Goal: Task Accomplishment & Management: Manage account settings

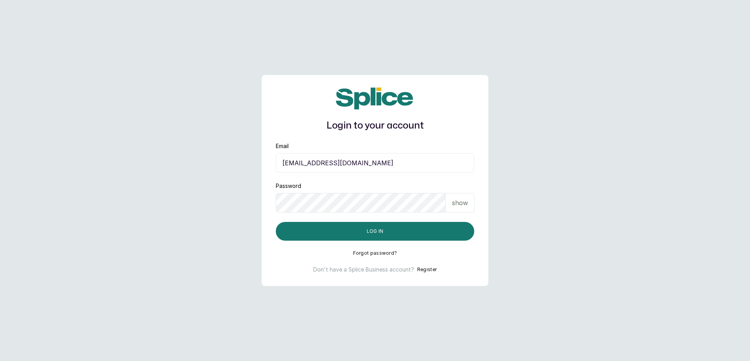
click at [426, 166] on input "barazahifrontdesk@gmail.com" at bounding box center [375, 163] width 199 height 20
type input "blessap002@gmail.com"
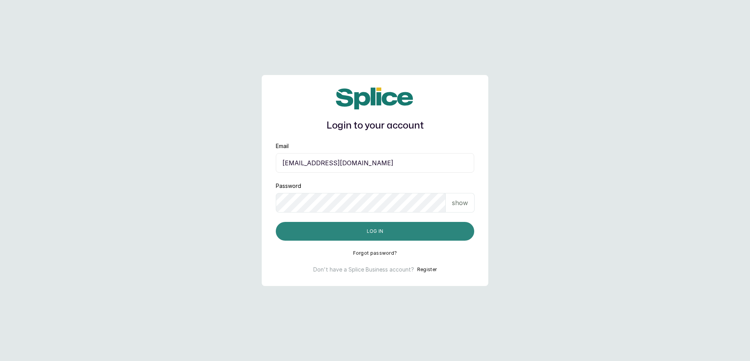
click at [404, 238] on button "Log in" at bounding box center [375, 231] width 199 height 19
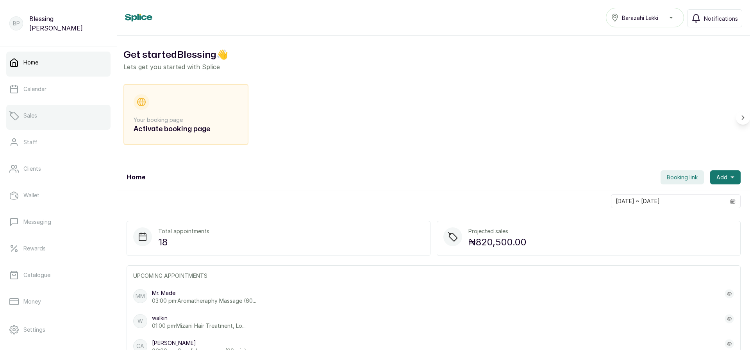
click at [25, 113] on p "Sales" at bounding box center [30, 116] width 14 height 8
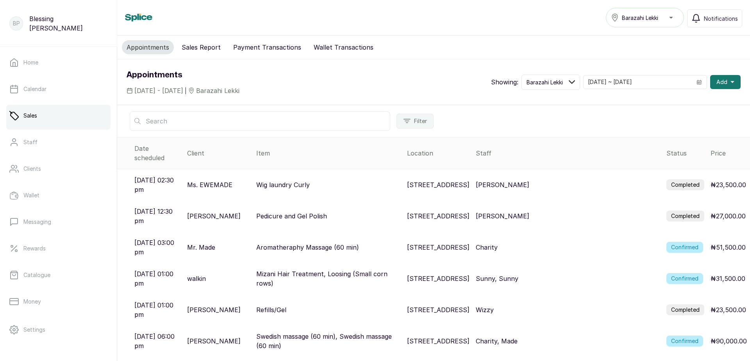
click at [677, 242] on label "Confirmed" at bounding box center [685, 247] width 37 height 11
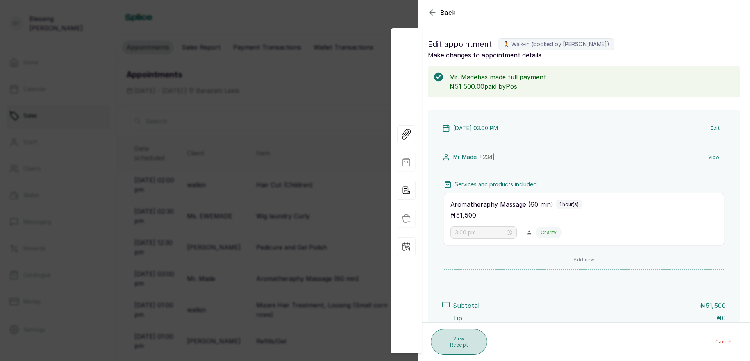
click at [458, 338] on button "View Receipt" at bounding box center [459, 342] width 56 height 26
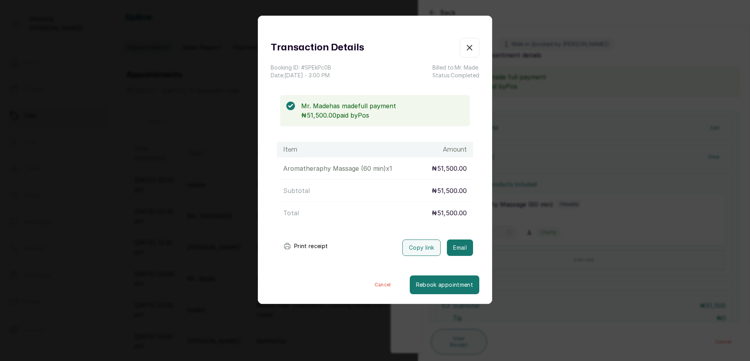
click at [325, 249] on button "Print receipt" at bounding box center [305, 246] width 57 height 16
click at [568, 260] on div "Transaction Details Booking ID: # SPEkPc0B Date: 19 Sep, 2025 ・ 3:00 PM Billed …" at bounding box center [375, 180] width 750 height 361
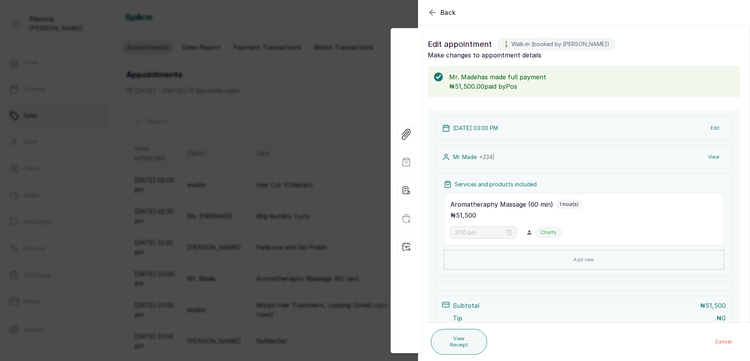
click at [282, 220] on div "Back Appointment Details Edit appointment 🚶 Walk-in (booked by Sandra Amanze) M…" at bounding box center [375, 180] width 750 height 361
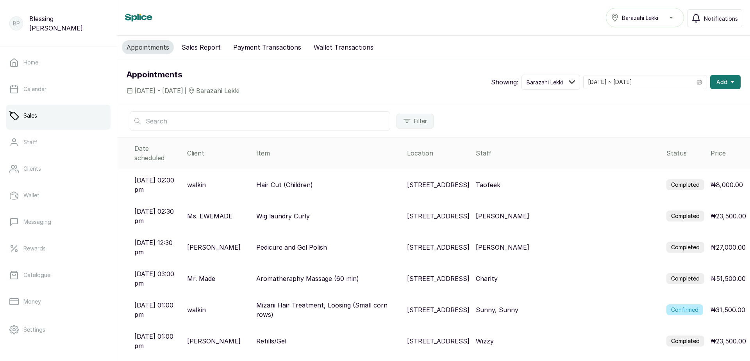
click at [684, 179] on label "Completed" at bounding box center [686, 184] width 38 height 11
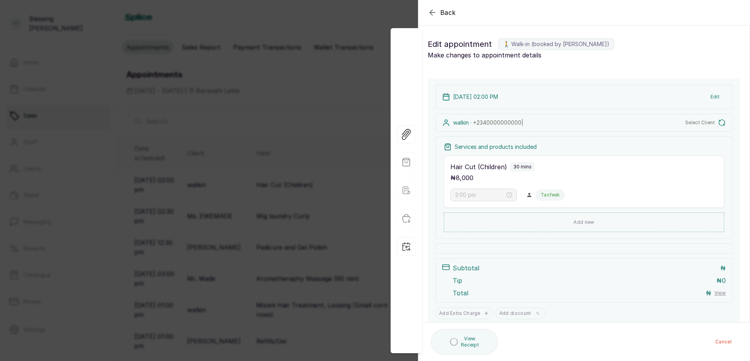
type input "2:00 pm"
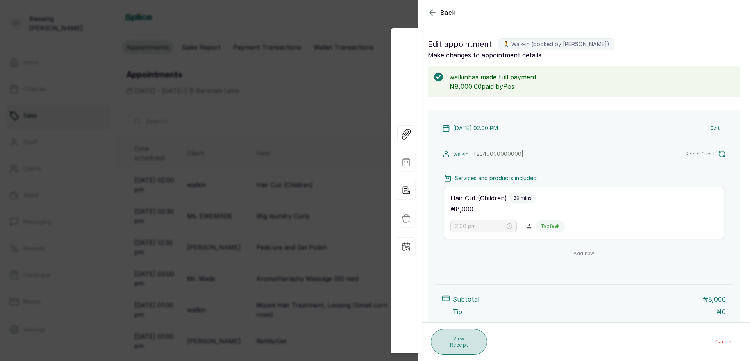
click at [471, 347] on button "View Receipt" at bounding box center [459, 342] width 56 height 26
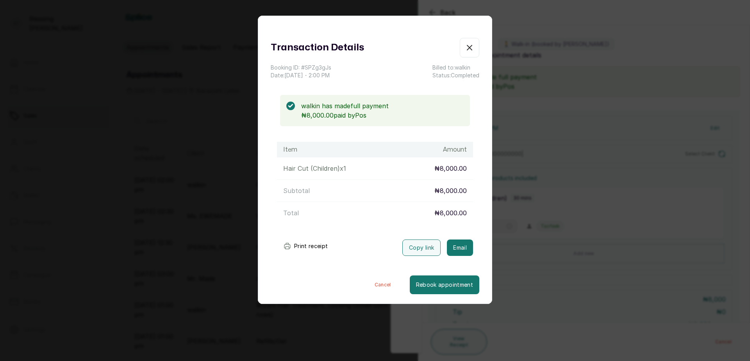
click at [317, 249] on button "Print receipt" at bounding box center [305, 246] width 57 height 16
click at [465, 49] on icon "button" at bounding box center [469, 47] width 9 height 9
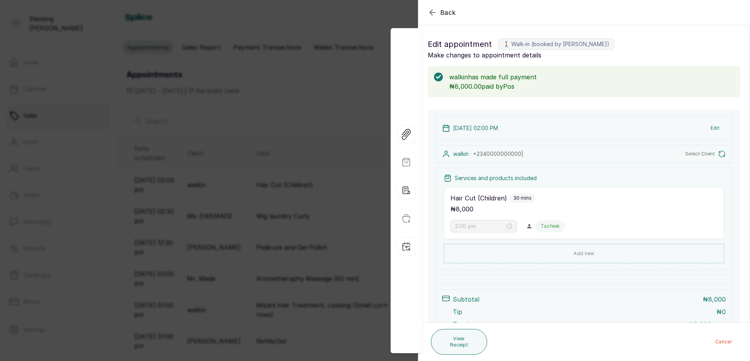
click at [350, 123] on div "Back Appointment Details Edit appointment 🚶 Walk-in (booked by Sandra Amanze) M…" at bounding box center [375, 180] width 750 height 361
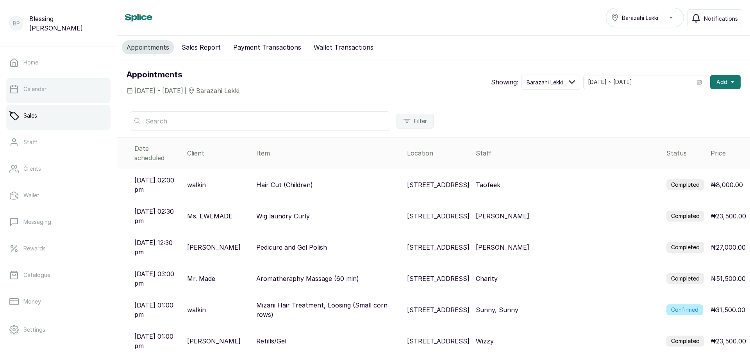
click at [51, 98] on link "Calendar" at bounding box center [58, 89] width 104 height 22
